Goal: Task Accomplishment & Management: Manage account settings

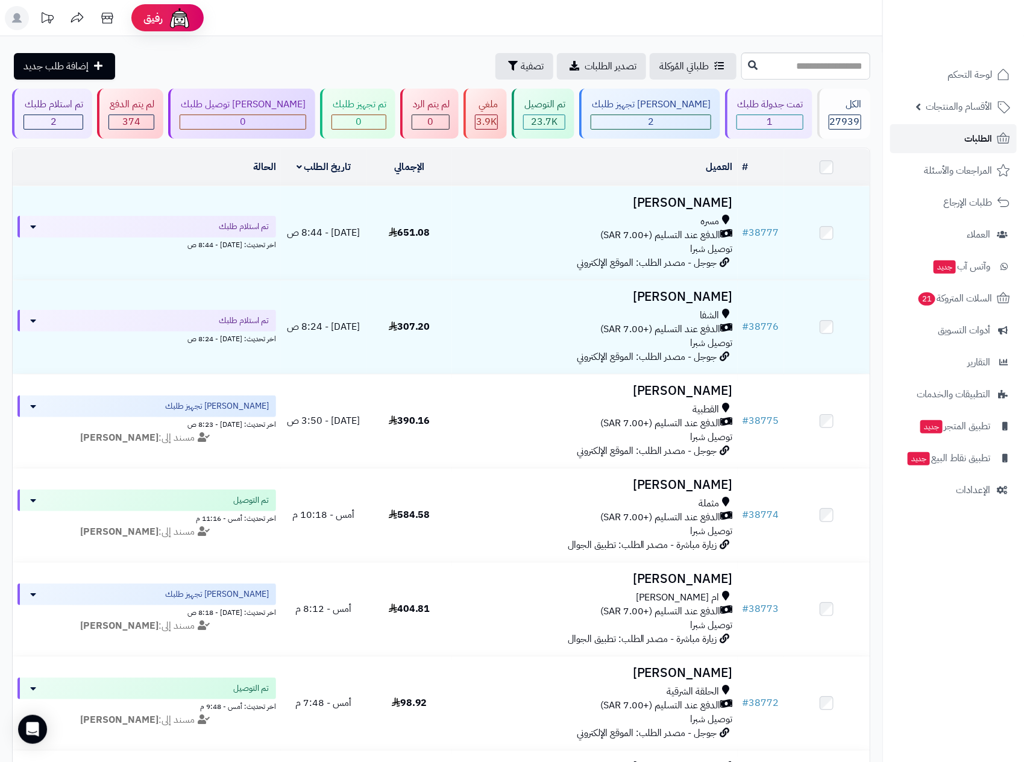
drag, startPoint x: 0, startPoint y: 0, endPoint x: 985, endPoint y: 134, distance: 994.2
click at [985, 134] on span "الطلبات" at bounding box center [978, 138] width 28 height 17
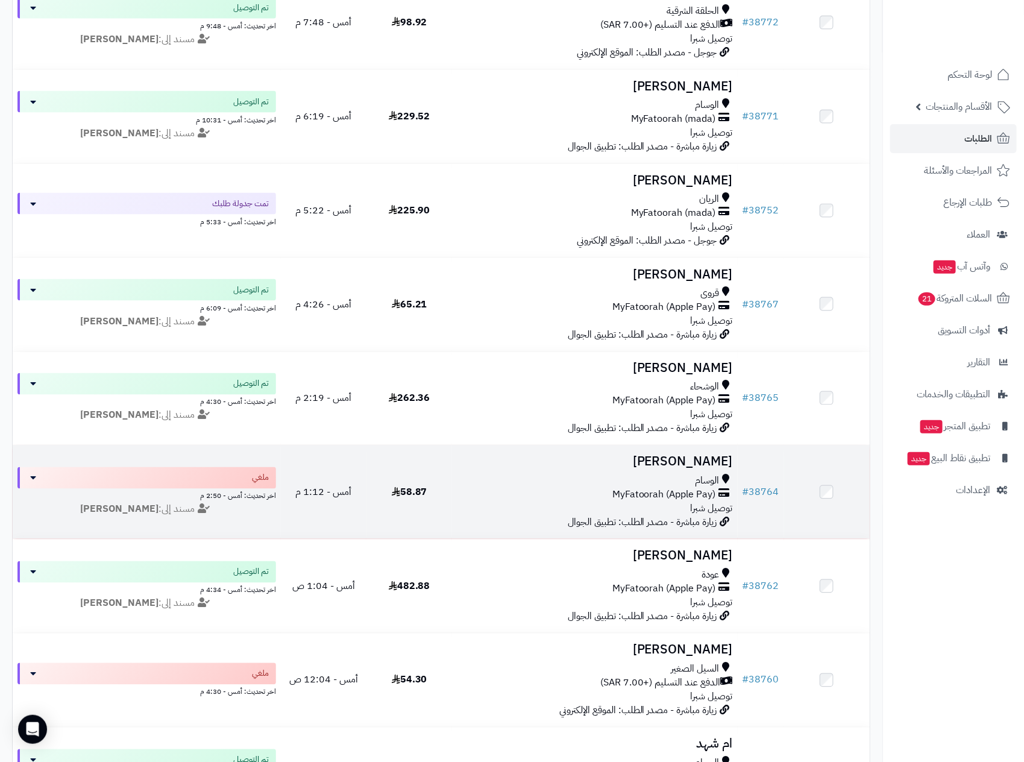
scroll to position [723, 0]
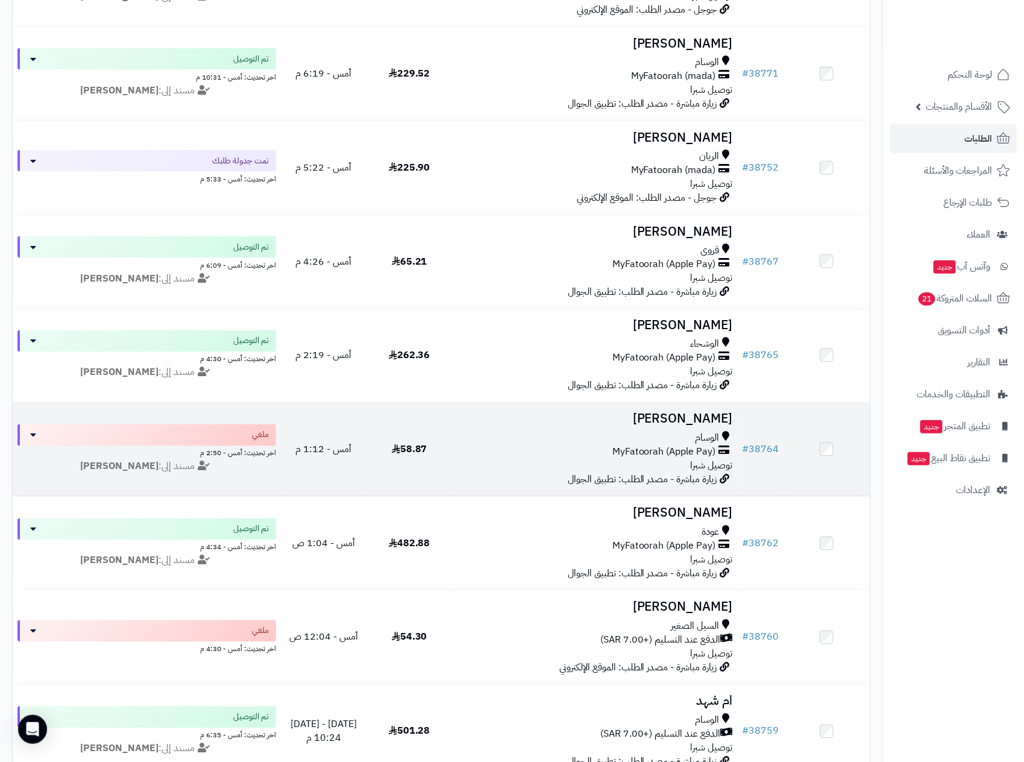
click at [607, 440] on div "الوسام" at bounding box center [595, 438] width 276 height 14
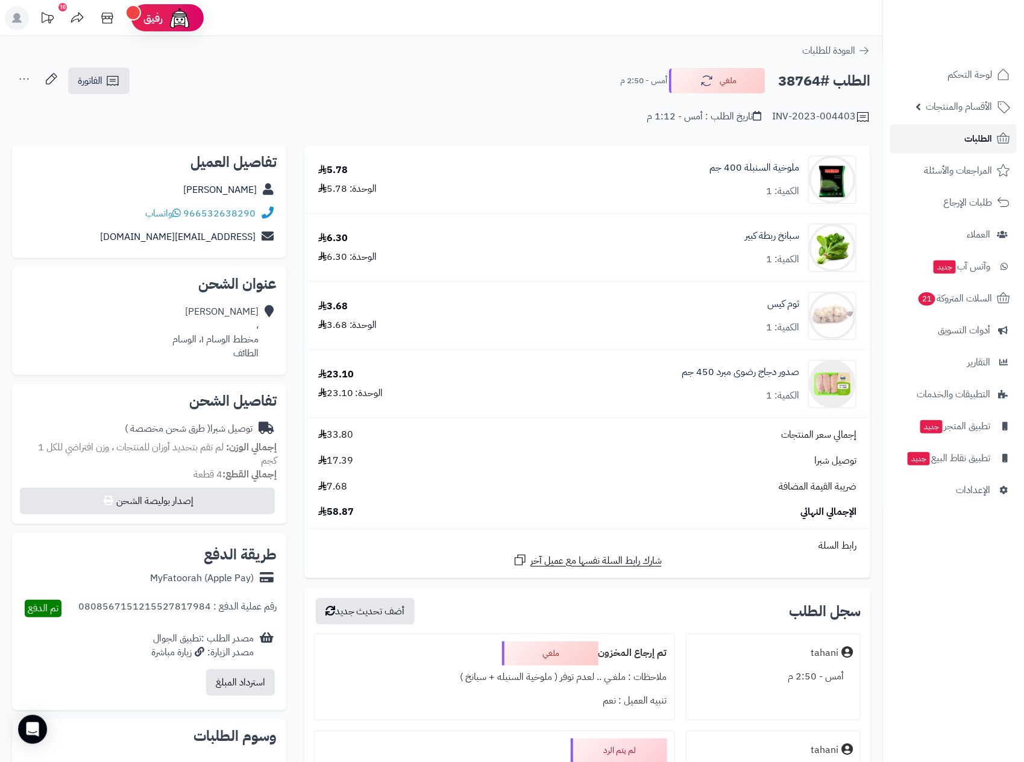
click at [951, 132] on link "الطلبات" at bounding box center [953, 138] width 127 height 29
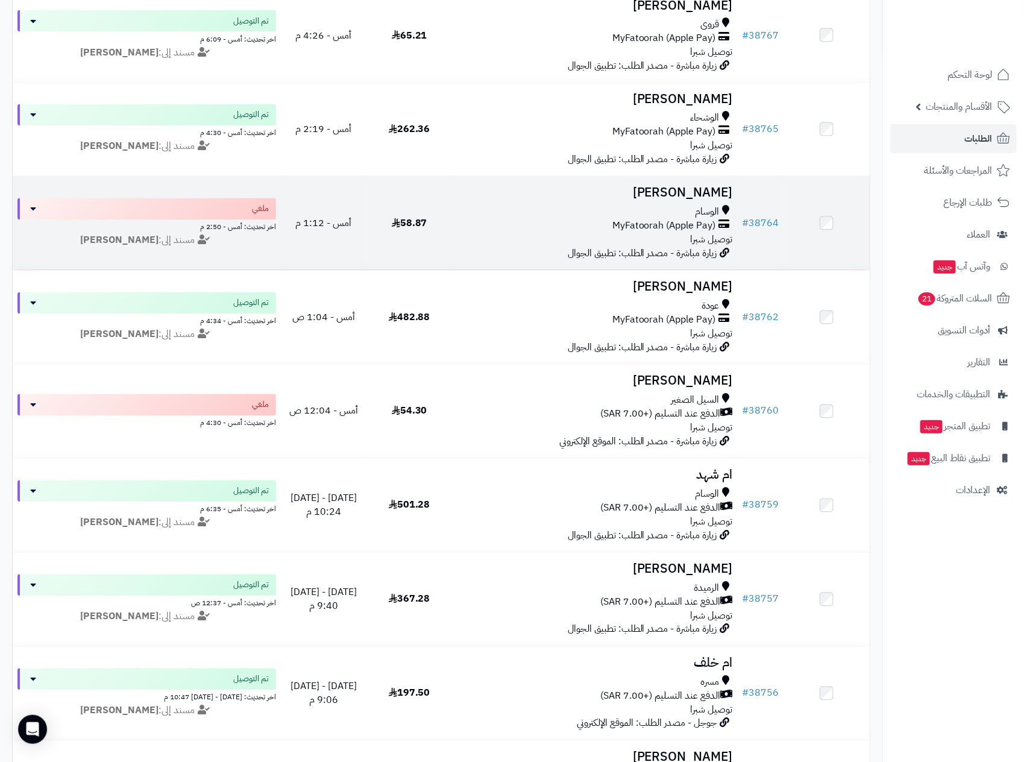
scroll to position [994, 0]
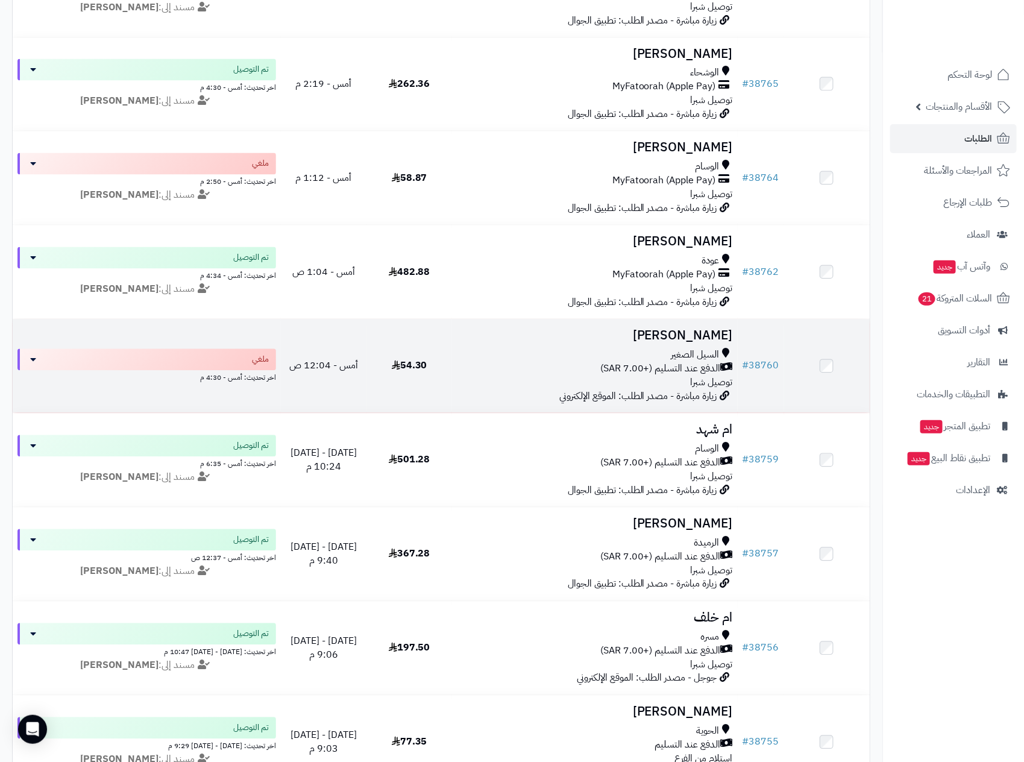
click at [633, 343] on h3 "[PERSON_NAME]" at bounding box center [595, 336] width 276 height 14
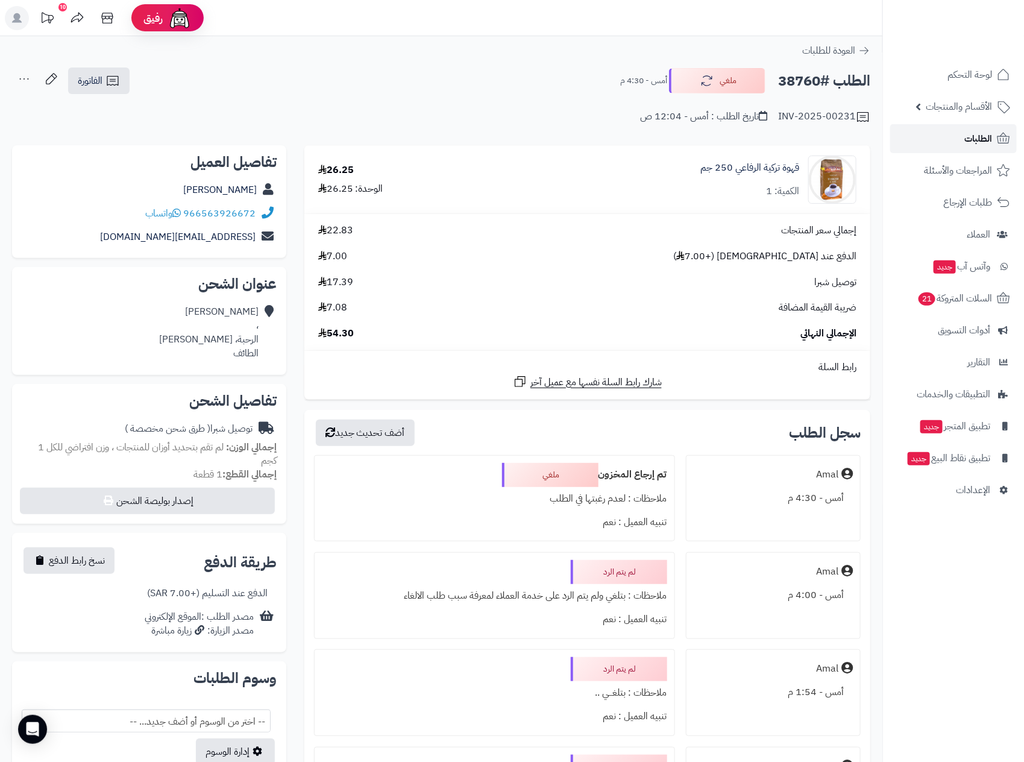
click at [948, 133] on link "الطلبات" at bounding box center [953, 138] width 127 height 29
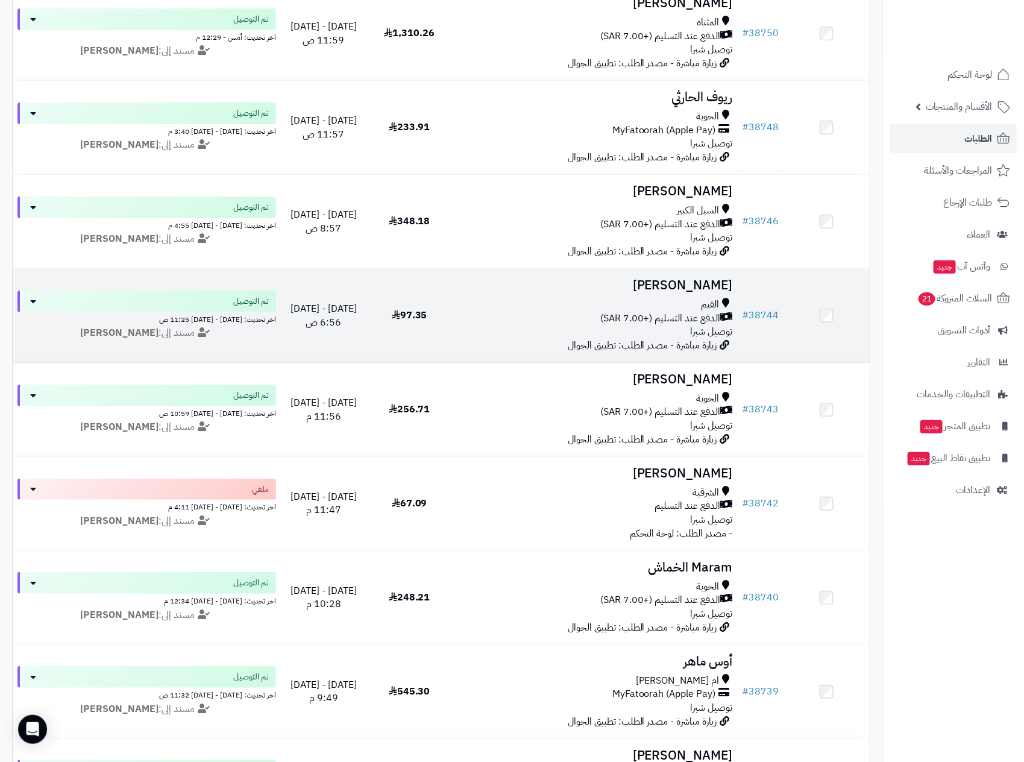
scroll to position [2169, 0]
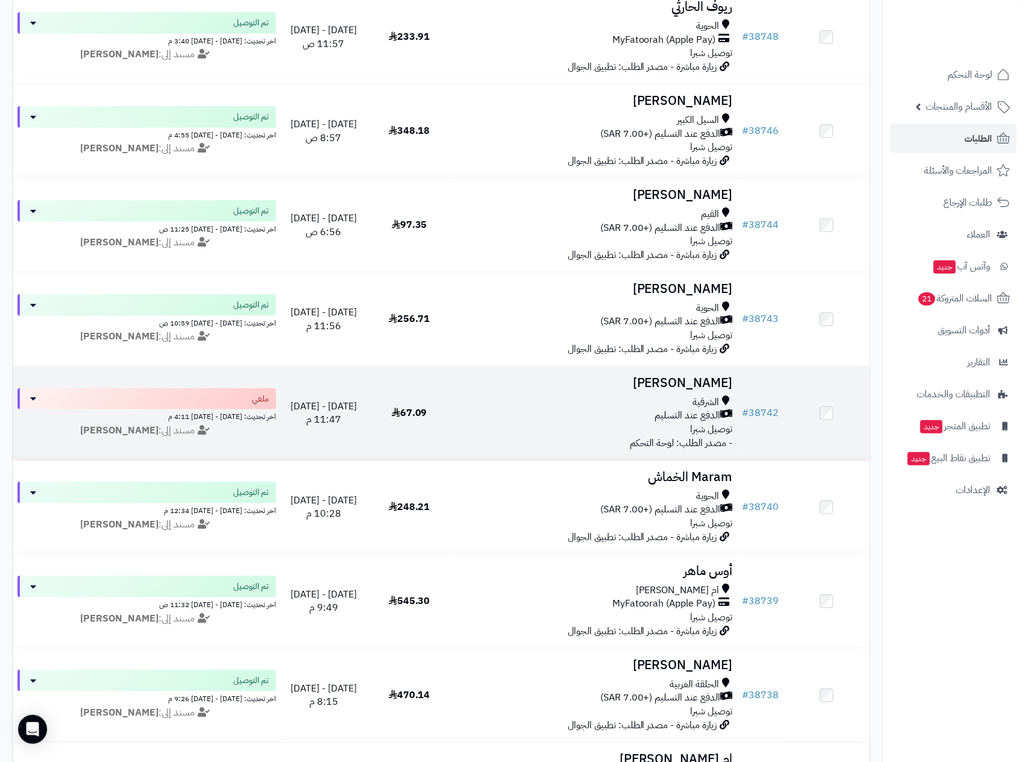
click at [610, 409] on div "الشرقية" at bounding box center [595, 402] width 276 height 14
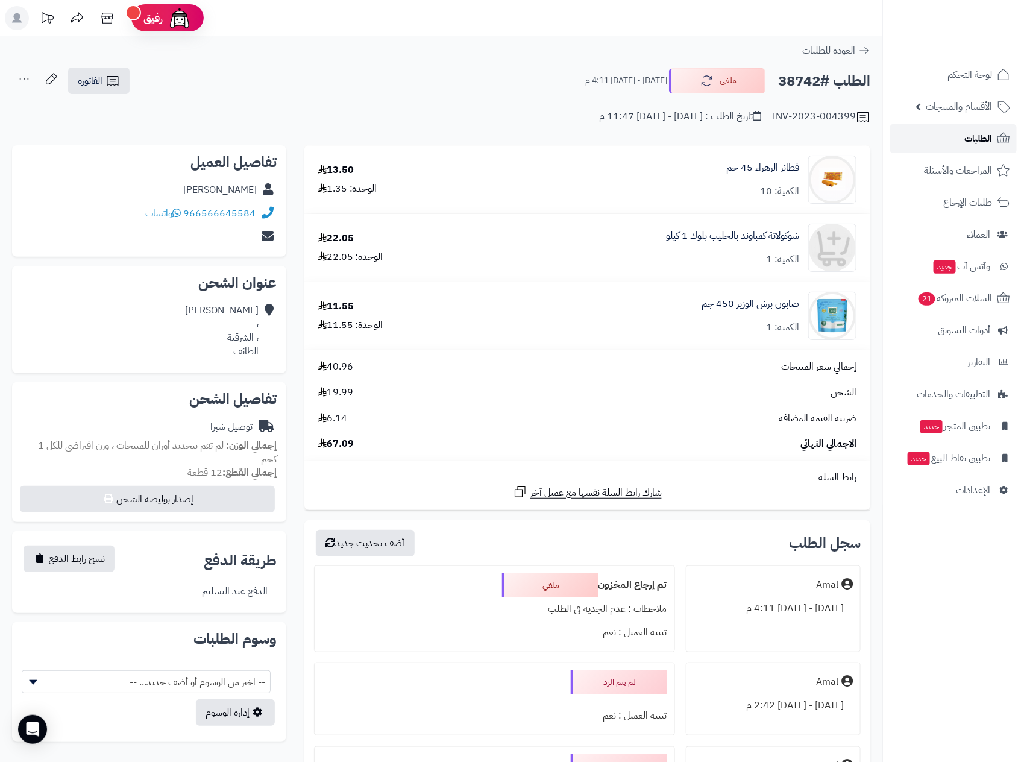
click at [972, 134] on span "الطلبات" at bounding box center [978, 138] width 28 height 17
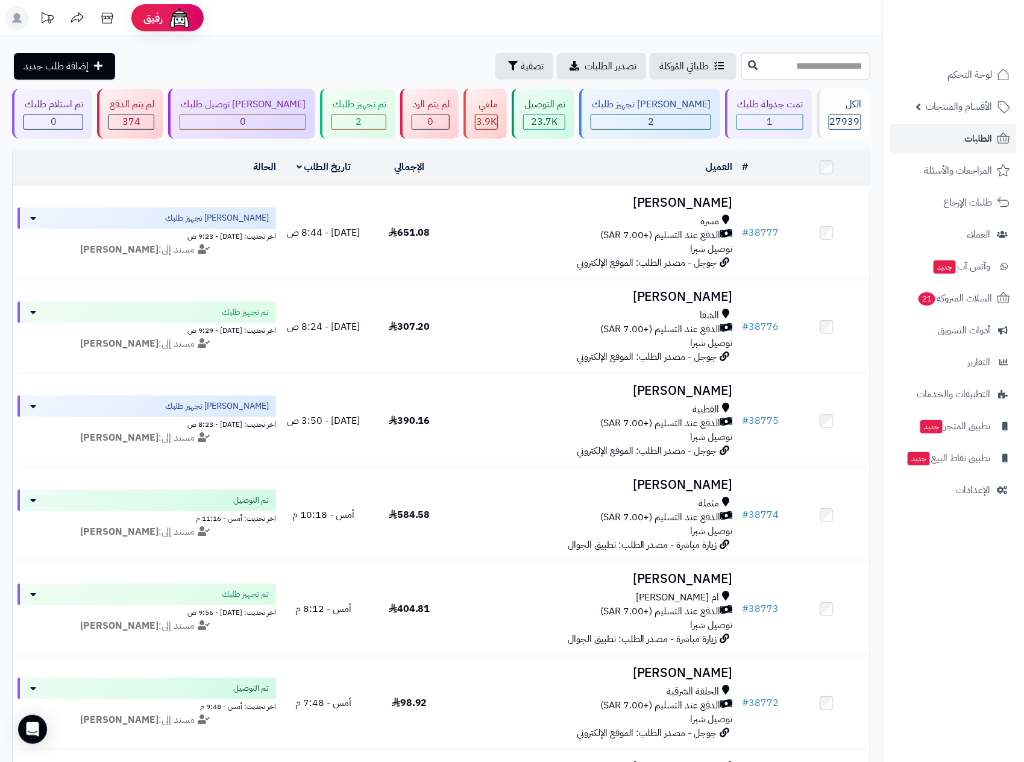
click at [962, 593] on nav "لوحة التحكم الأقسام والمنتجات المنتجات الأقسام الماركات مواصفات المنتجات مواصفا…" at bounding box center [953, 396] width 142 height 762
click at [962, 137] on link "الطلبات" at bounding box center [953, 138] width 127 height 29
